Goal: Task Accomplishment & Management: Use online tool/utility

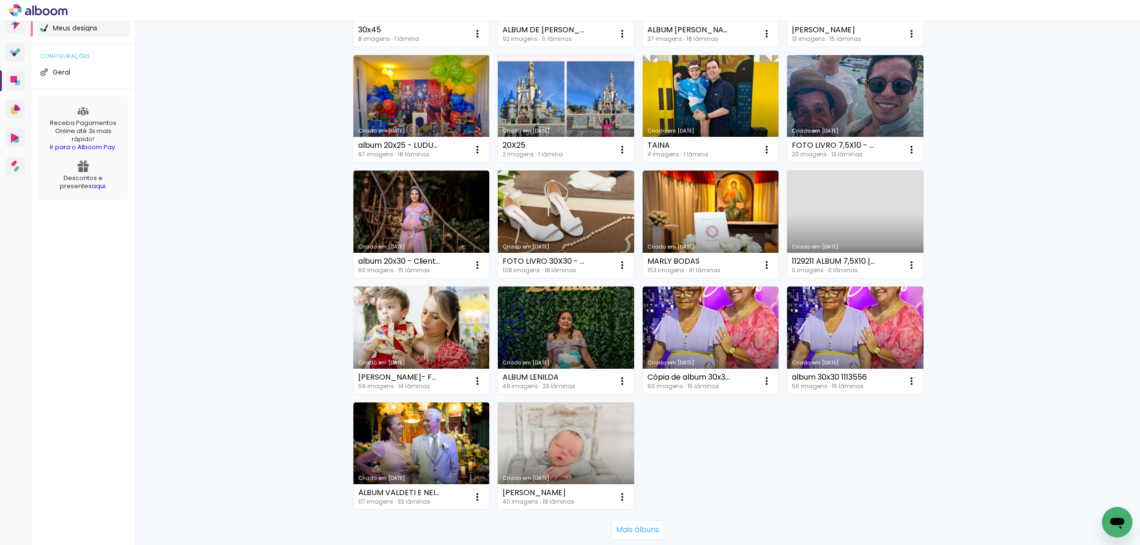
scroll to position [427, 0]
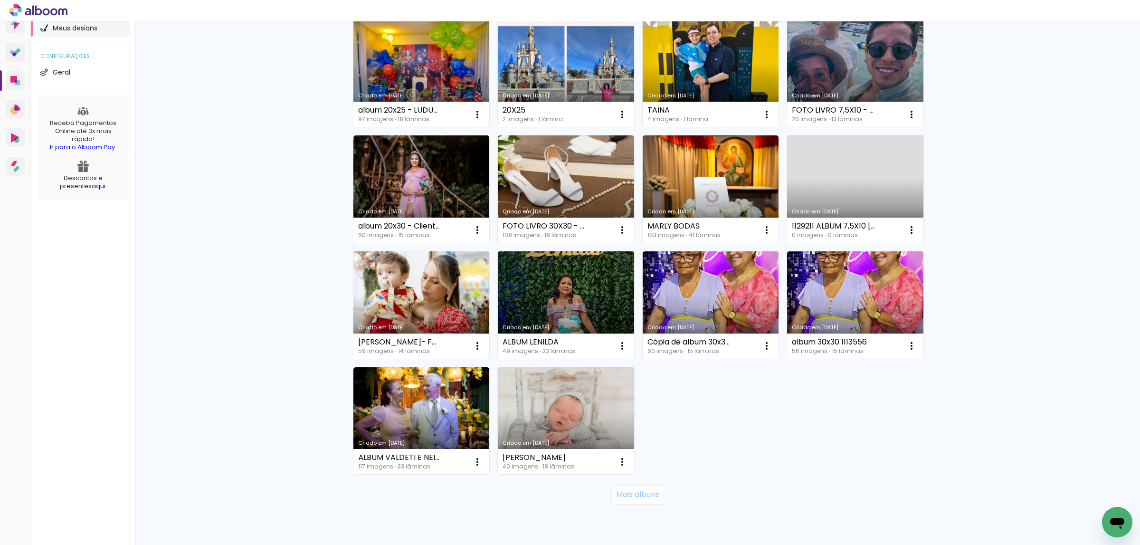
click at [0, 0] on slot "Mais álbuns" at bounding box center [0, 0] width 0 height 0
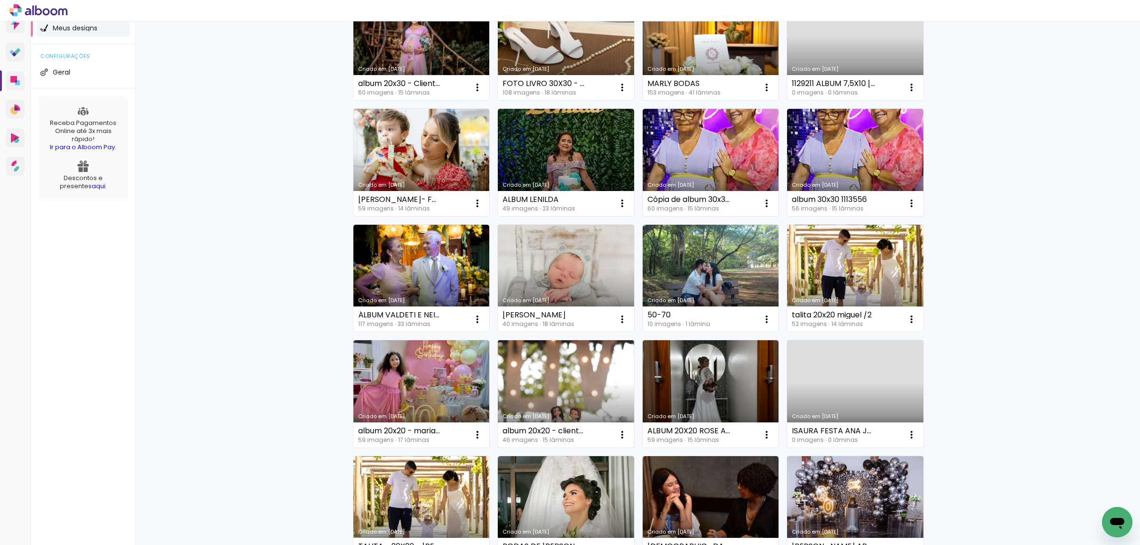
scroll to position [784, 0]
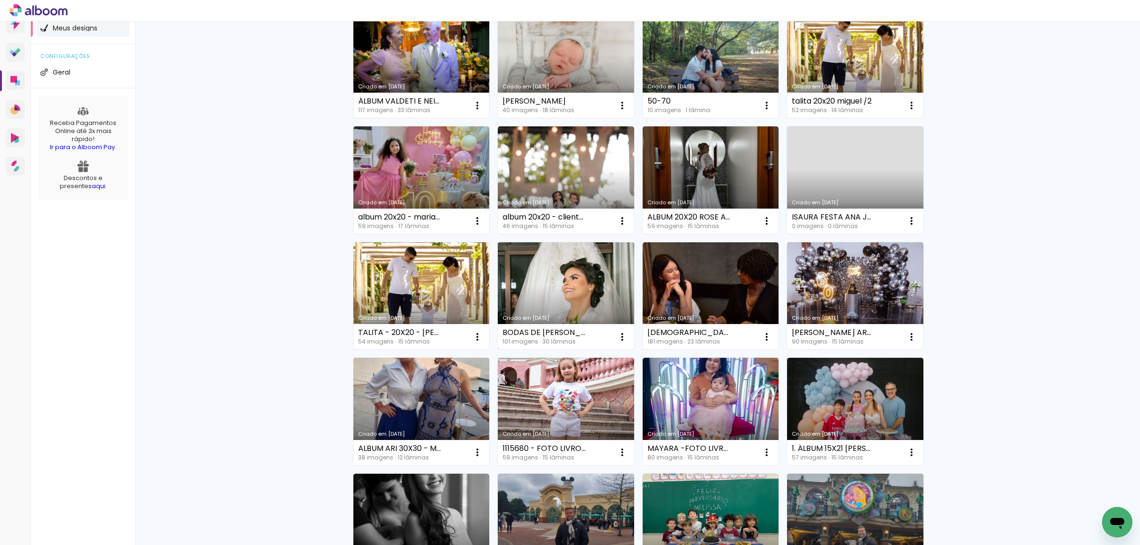
click at [568, 294] on link "Criado em [DATE]" at bounding box center [566, 295] width 136 height 107
